Goal: Task Accomplishment & Management: Manage account settings

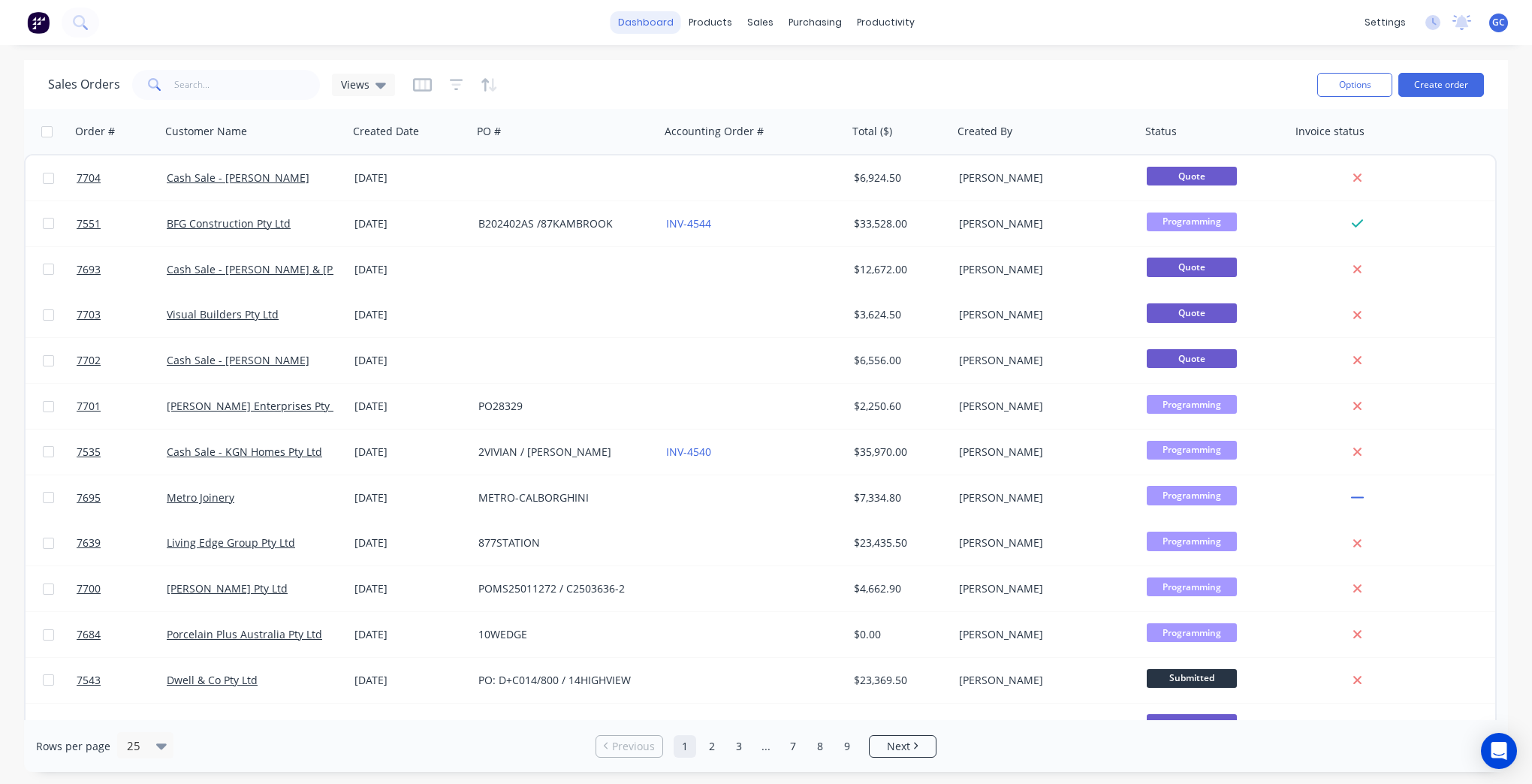
click at [652, 19] on link "dashboard" at bounding box center [646, 22] width 71 height 22
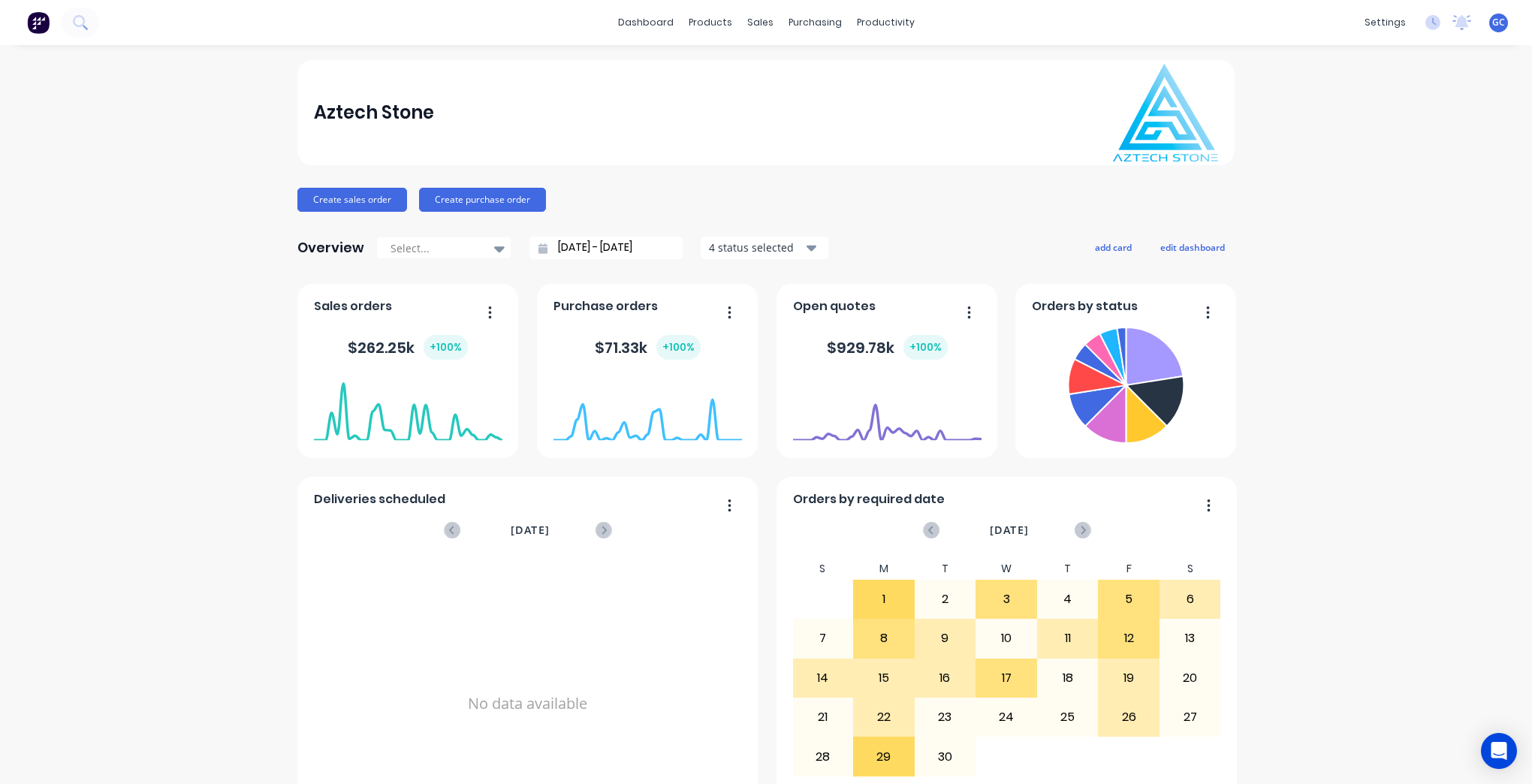
click at [1492, 26] on span "GC" at bounding box center [1499, 22] width 13 height 14
click at [1362, 183] on div "Sign out" at bounding box center [1371, 188] width 41 height 14
